Goal: Task Accomplishment & Management: Manage account settings

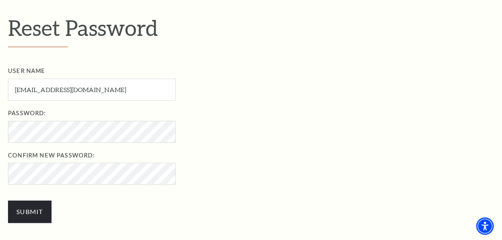
scroll to position [234, 0]
click at [212, 145] on ul "User Name taribauer@coltsoft.com User Name required Password: Password required…" at bounding box center [257, 124] width 498 height 118
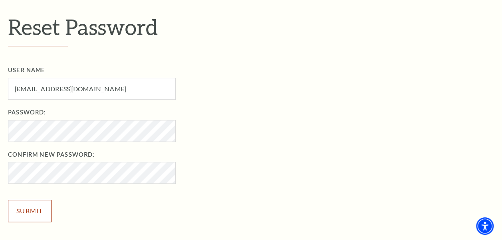
click at [41, 207] on input "Submit" at bounding box center [30, 211] width 44 height 22
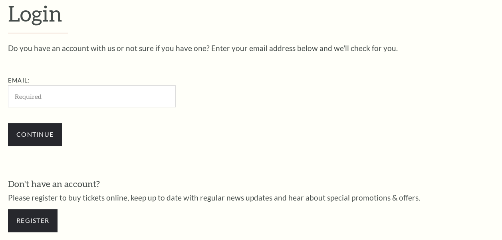
scroll to position [212, 0]
type input "taribauer@coltsoft.com"
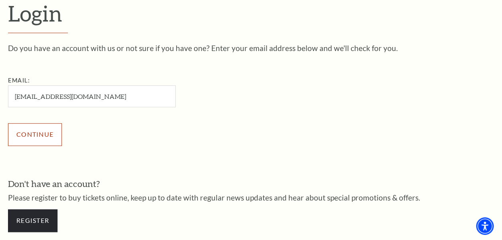
click at [34, 131] on input "Continue" at bounding box center [35, 134] width 54 height 22
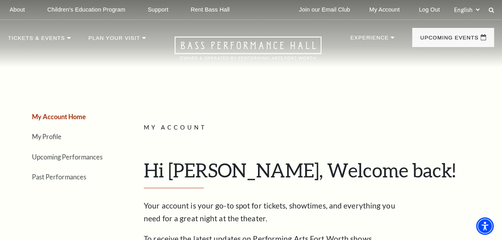
drag, startPoint x: 502, startPoint y: 24, endPoint x: 502, endPoint y: 29, distance: 5.6
click at [502, 29] on nav "Tickets & Events Now On Sale Broadway At The Bass presented by PNC Bank [PERSON…" at bounding box center [251, 43] width 502 height 47
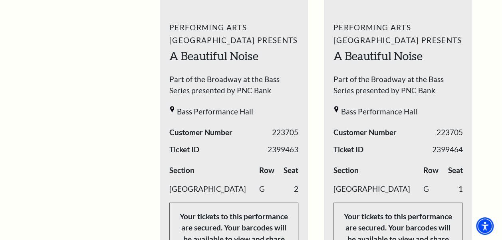
scroll to position [365, 0]
